Goal: Transaction & Acquisition: Purchase product/service

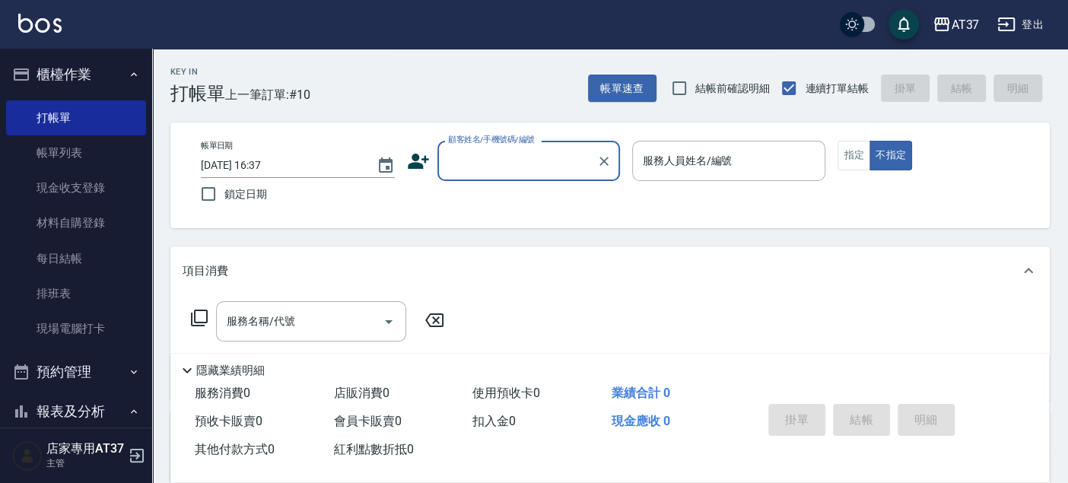
click at [525, 148] on input "顧客姓名/手機號碼/編號" at bounding box center [517, 161] width 146 height 27
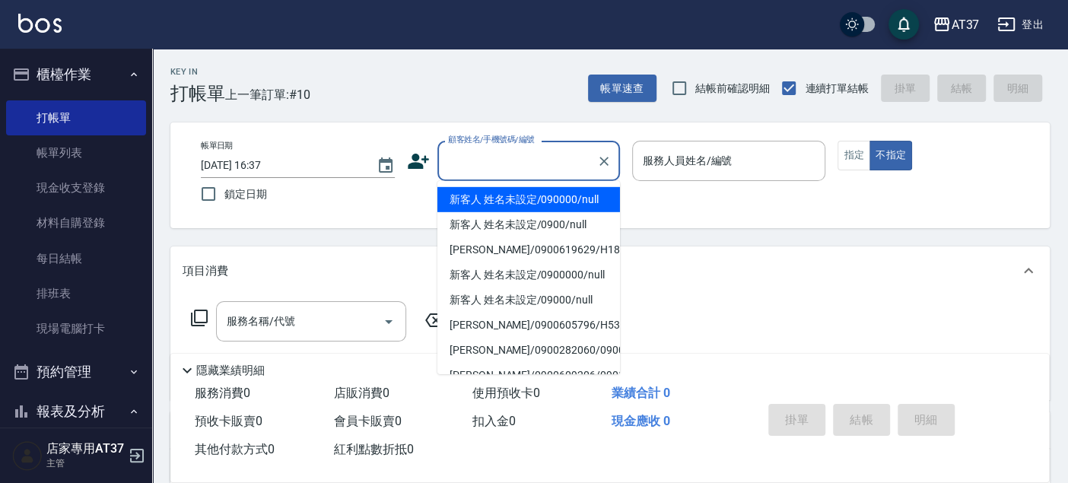
click at [538, 204] on li "新客人 姓名未設定/090000/null" at bounding box center [528, 199] width 182 height 25
type input "新客人 姓名未設定/090000/null"
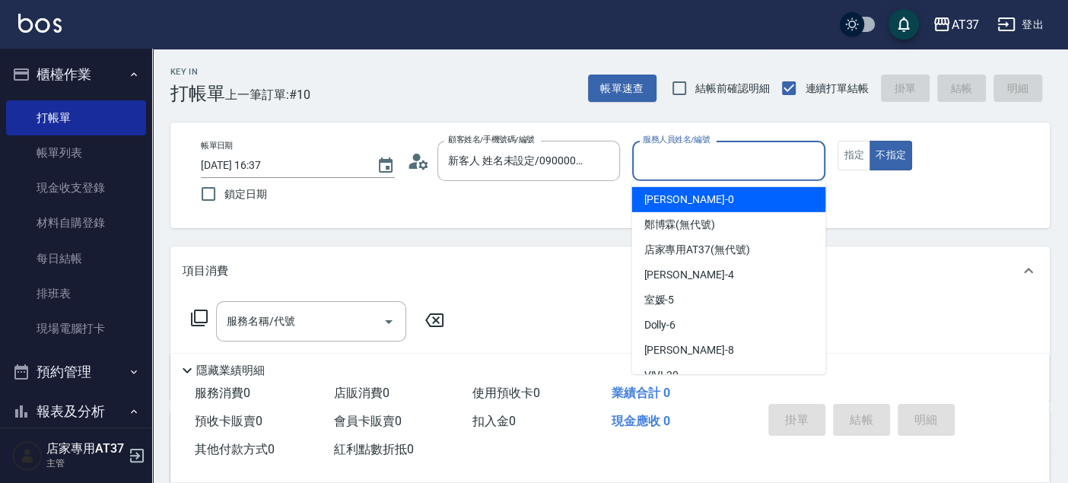
click at [681, 167] on input "服務人員姓名/編號" at bounding box center [729, 161] width 180 height 27
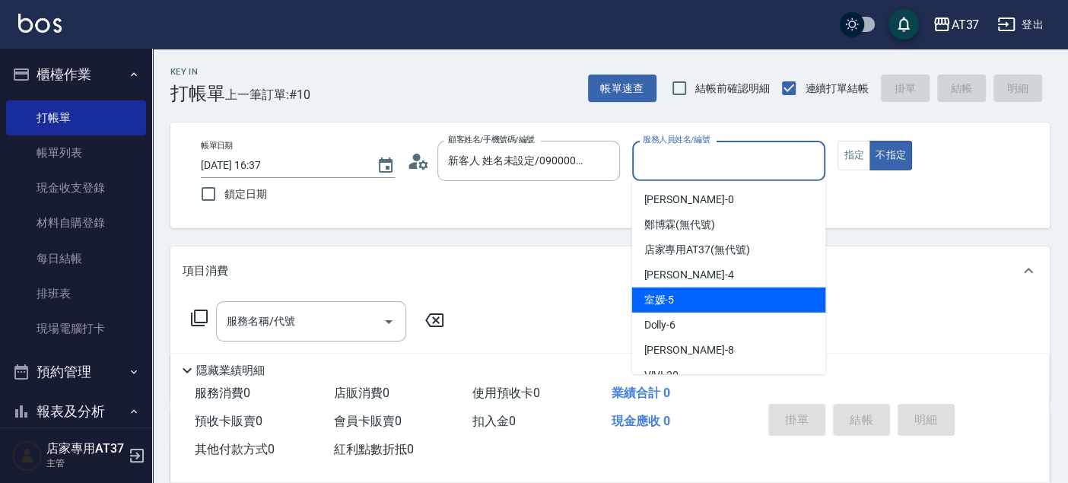
click at [719, 302] on div "室媛 -5" at bounding box center [728, 299] width 194 height 25
type input "室媛-5"
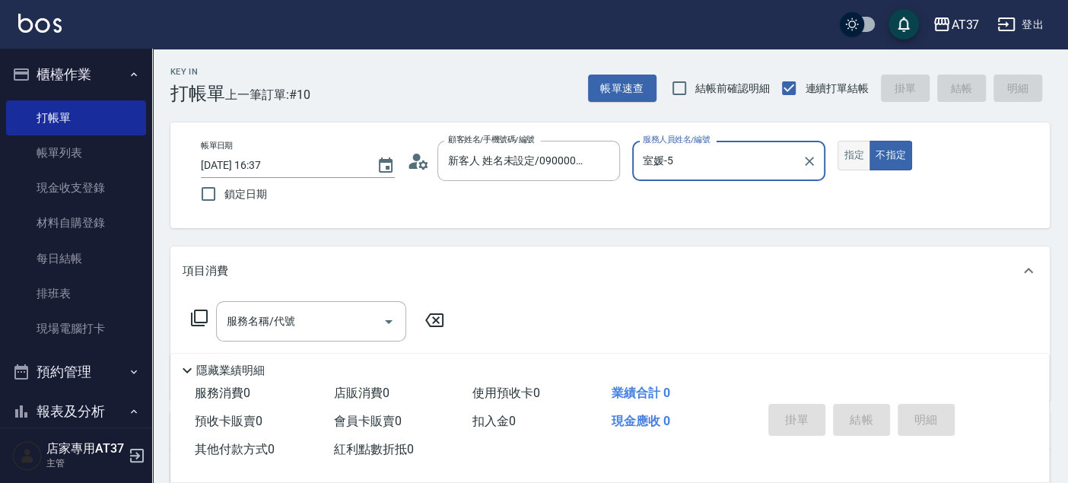
click at [861, 160] on button "指定" at bounding box center [853, 156] width 33 height 30
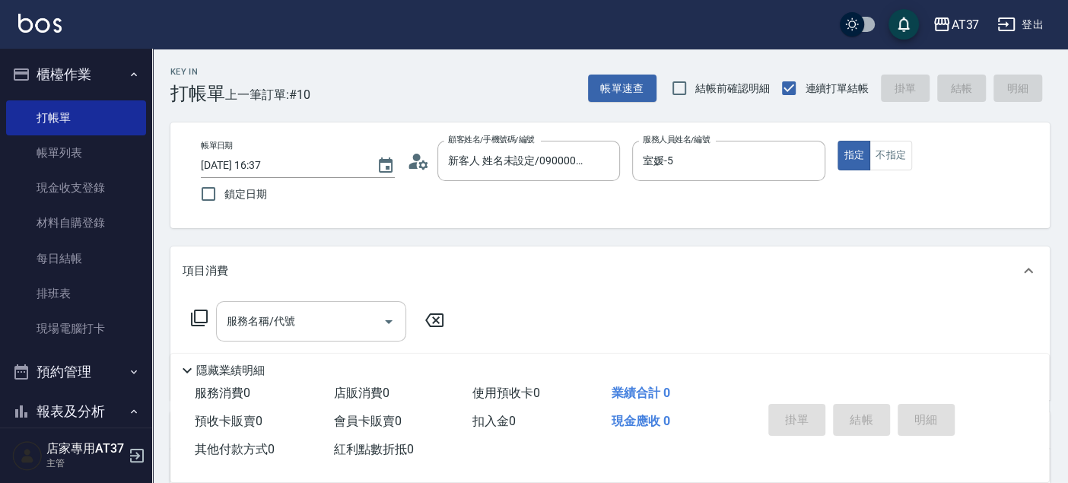
click at [344, 316] on input "服務名稱/代號" at bounding box center [300, 321] width 154 height 27
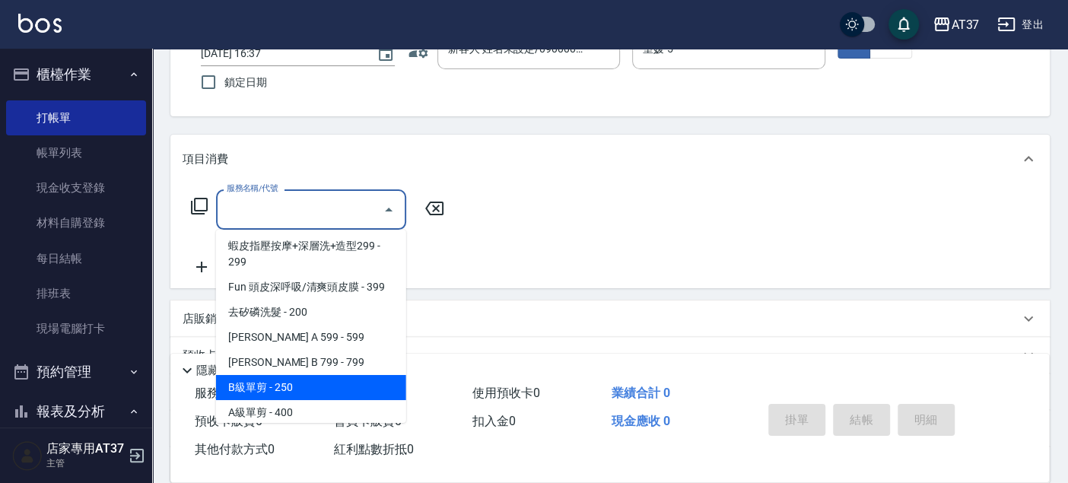
scroll to position [169, 0]
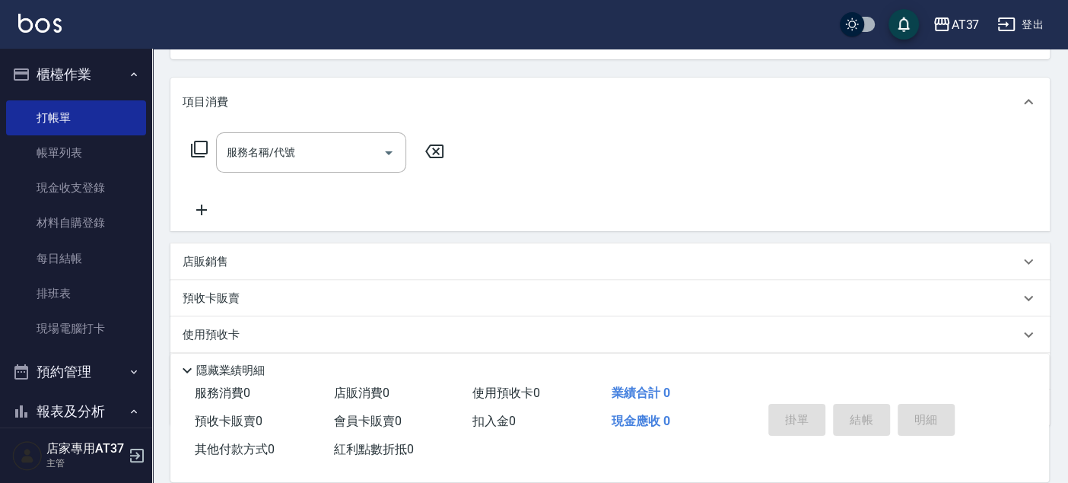
click at [207, 265] on p "店販銷售" at bounding box center [205, 262] width 46 height 16
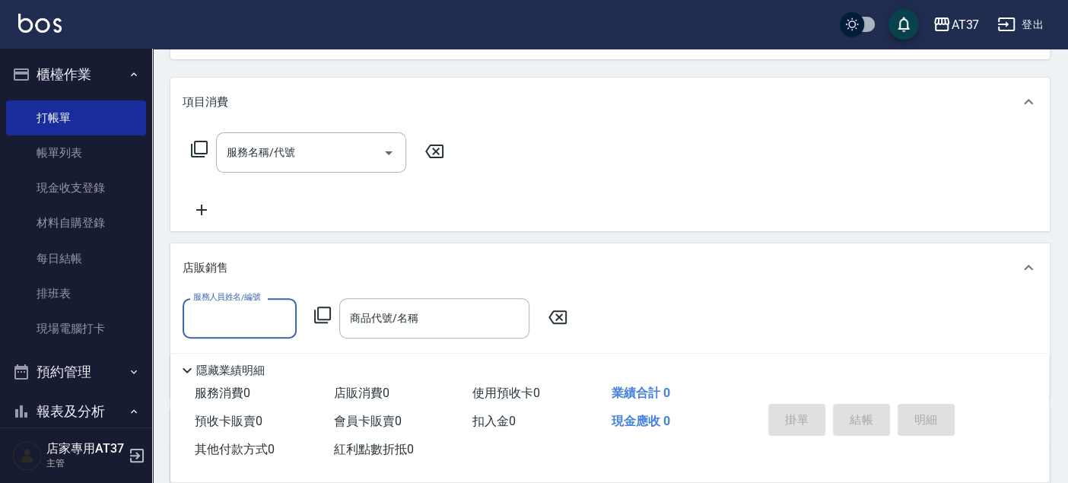
scroll to position [0, 0]
click at [256, 332] on div "服務人員姓名/編號" at bounding box center [239, 318] width 114 height 40
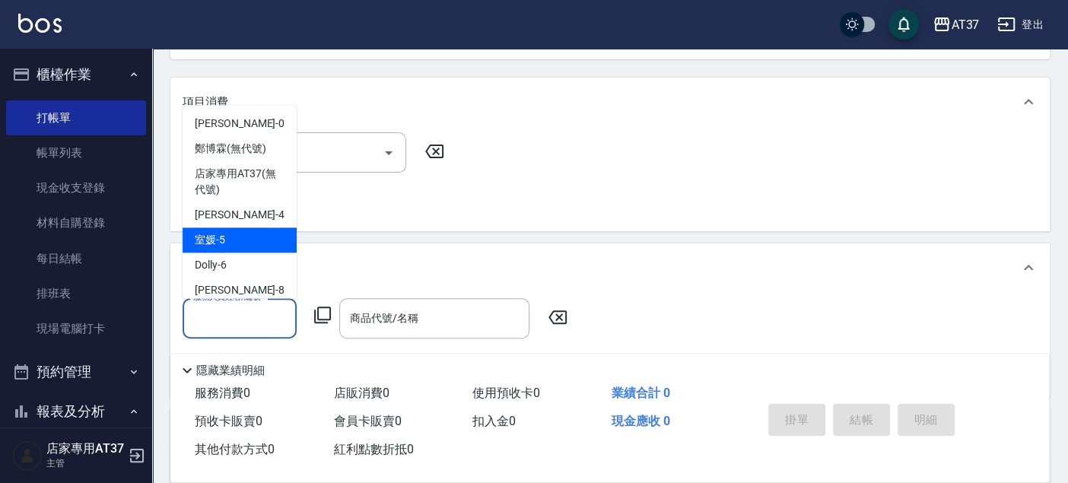
click at [260, 234] on div "室媛 -5" at bounding box center [239, 239] width 114 height 25
type input "室媛-5"
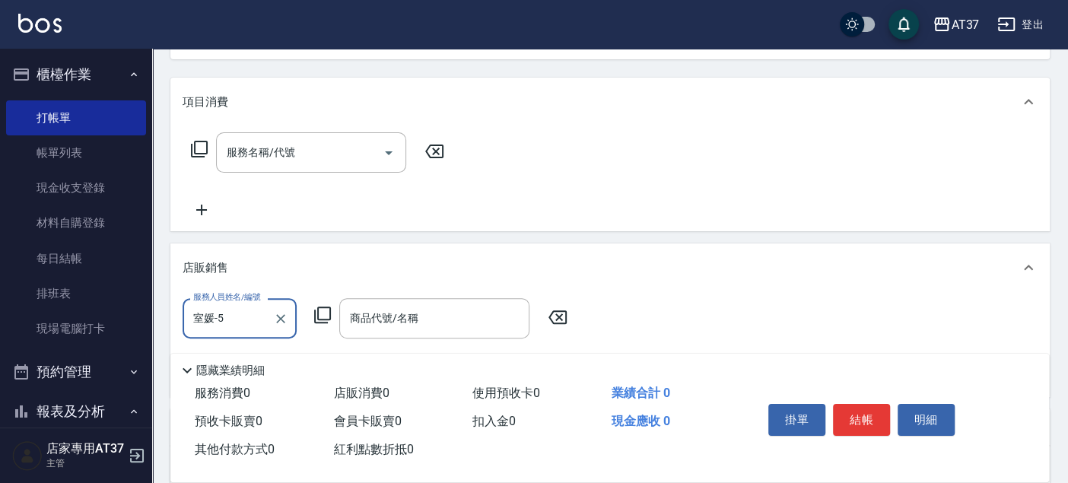
click at [323, 313] on icon at bounding box center [322, 315] width 18 height 18
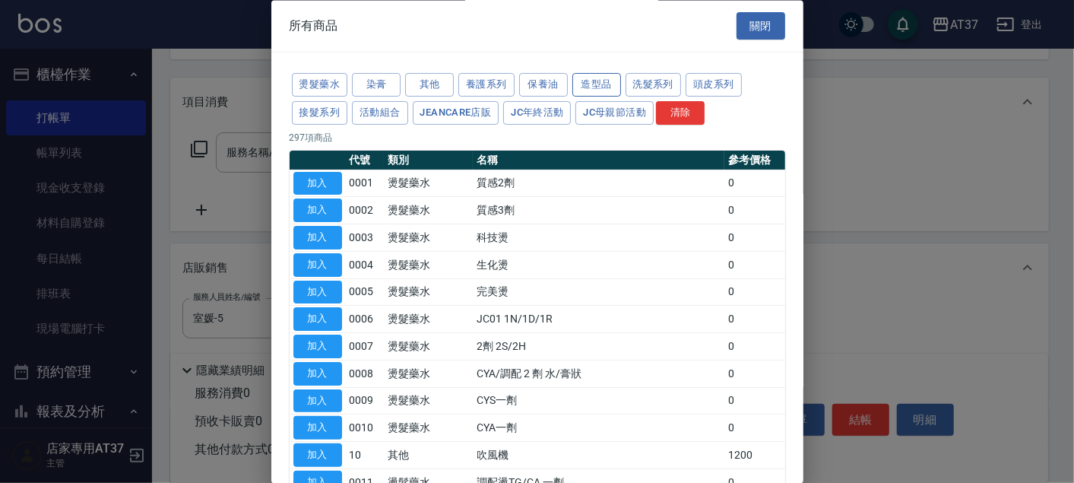
click at [589, 86] on button "造型品" at bounding box center [597, 86] width 49 height 24
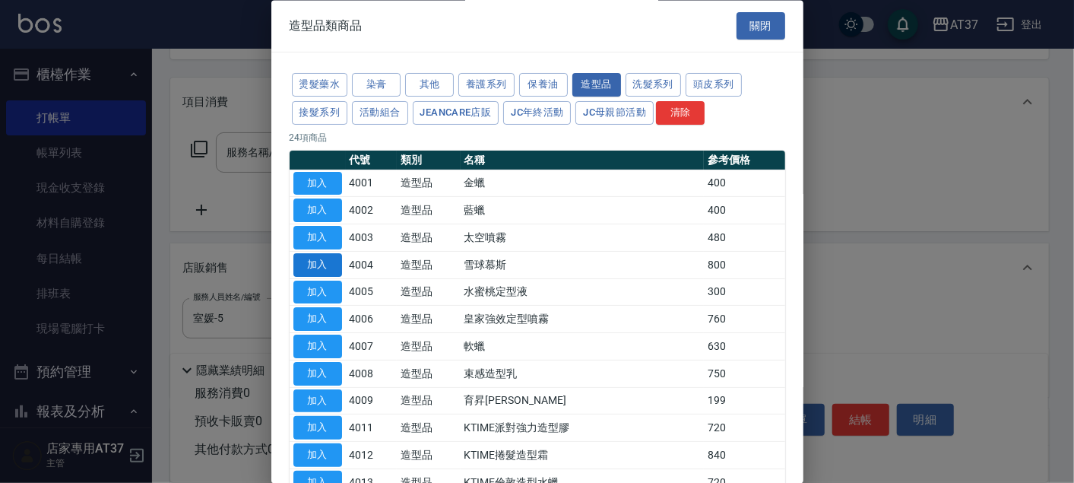
click at [325, 261] on button "加入" at bounding box center [318, 265] width 49 height 24
type input "雪球慕斯"
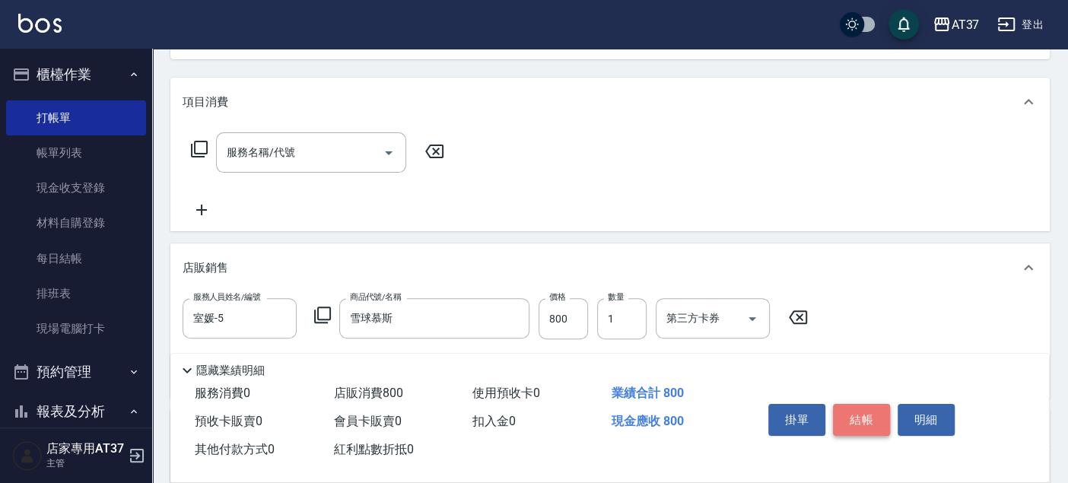
click at [865, 417] on button "結帳" at bounding box center [861, 420] width 57 height 32
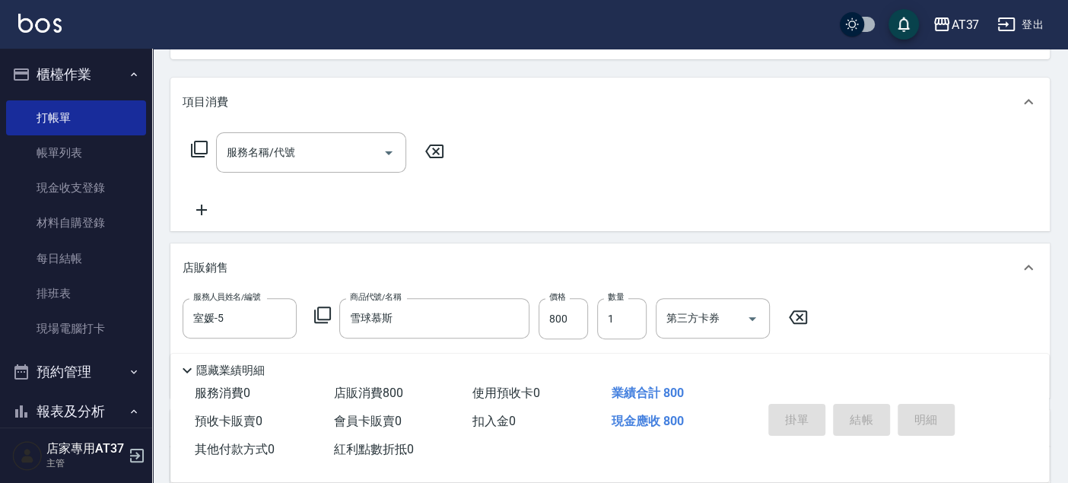
type input "[DATE] 18:26"
